Goal: Navigation & Orientation: Find specific page/section

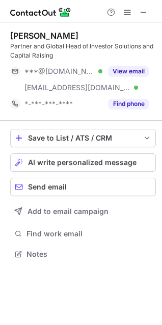
scroll to position [246, 162]
click at [142, 8] on span at bounding box center [143, 12] width 8 height 8
